Goal: Book appointment/travel/reservation

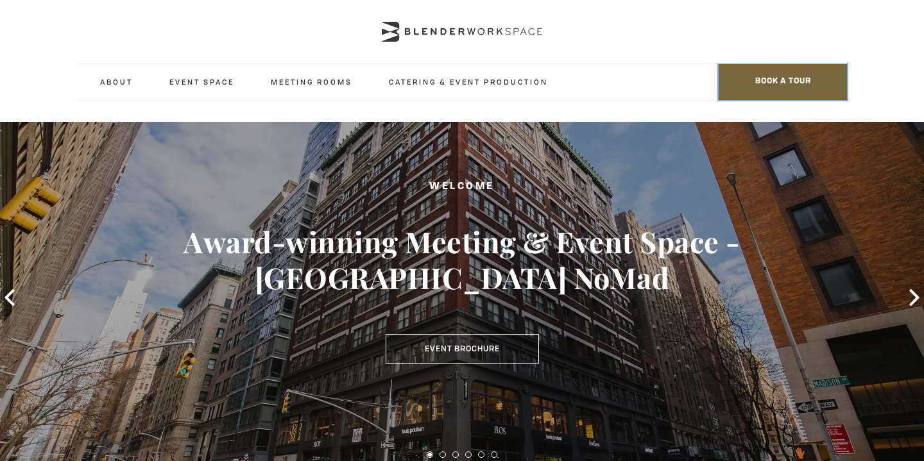
click at [782, 76] on span "BOOK A TOUR" at bounding box center [782, 82] width 128 height 36
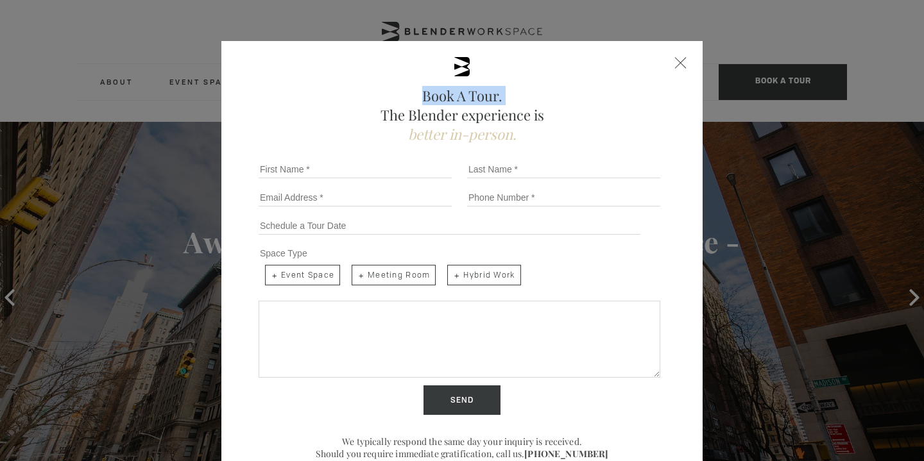
drag, startPoint x: 782, startPoint y: 76, endPoint x: 709, endPoint y: 98, distance: 77.1
click at [709, 98] on div "Book A Tour. The Blender experience is better in-person. Team Size 1 2 3 4 5 6 …" at bounding box center [462, 230] width 924 height 461
click at [674, 60] on div "Book A Tour. The Blender experience is better in-person. Team Size 1 2 3 4 5 6 …" at bounding box center [461, 269] width 481 height 457
click at [683, 53] on div "Book A Tour. The Blender experience is better in-person. Team Size 1 2 3 4 5 6 …" at bounding box center [461, 269] width 481 height 457
click at [678, 65] on div "Close form" at bounding box center [681, 63] width 12 height 12
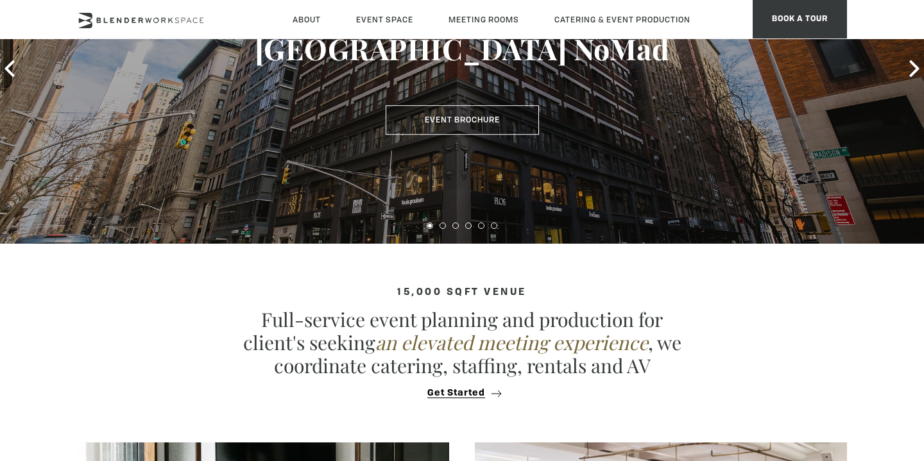
scroll to position [582, 0]
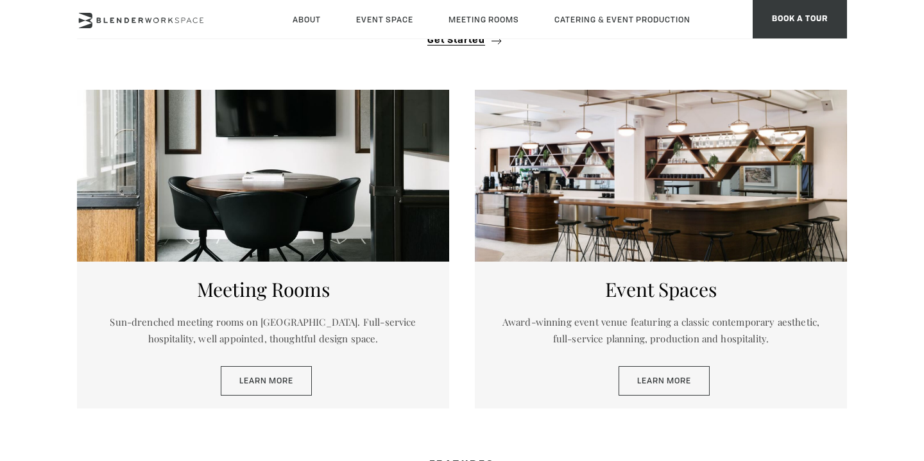
click at [300, 287] on h5 "Meeting Rooms" at bounding box center [263, 289] width 334 height 23
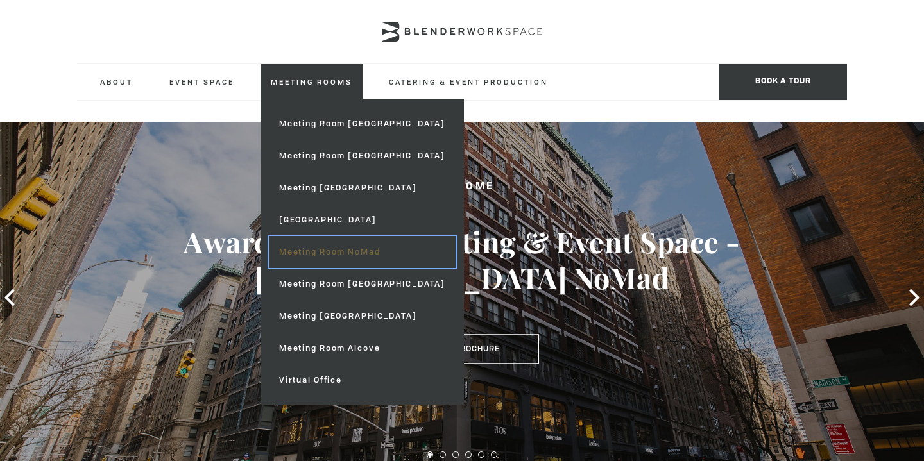
click at [326, 239] on link "Meeting Room NoMad" at bounding box center [362, 252] width 187 height 32
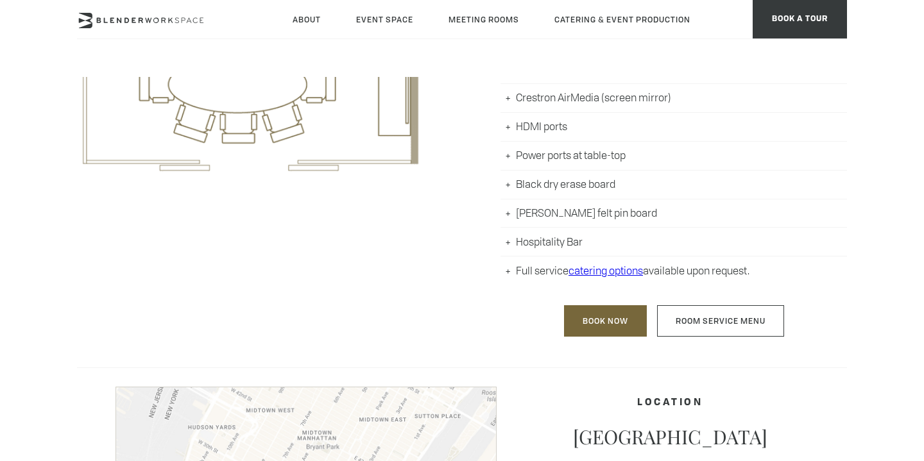
scroll to position [738, 0]
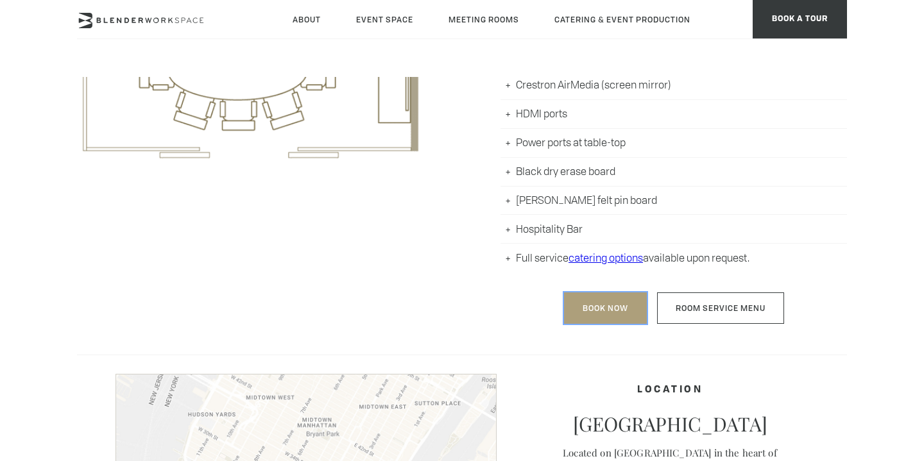
click at [593, 304] on link "Book Now" at bounding box center [605, 307] width 83 height 31
